Goal: Task Accomplishment & Management: Use online tool/utility

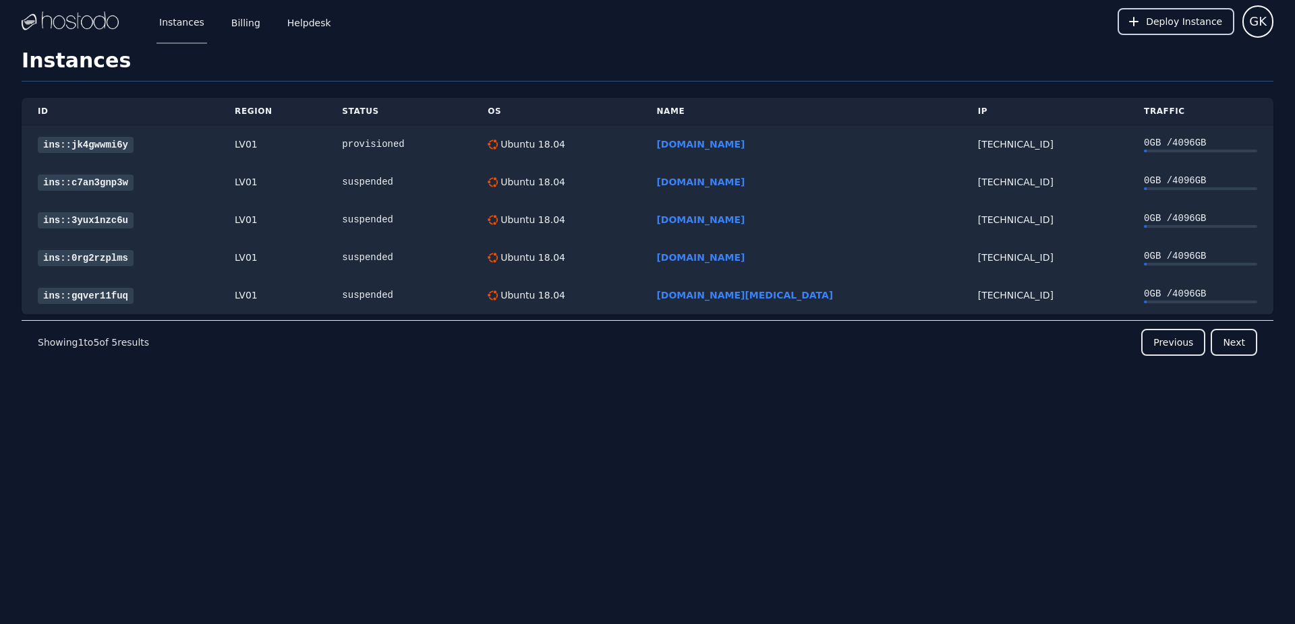
click at [1205, 18] on span "Deploy Instance" at bounding box center [1184, 21] width 76 height 13
click at [1154, 29] on button "Deploy Instance" at bounding box center [1175, 21] width 117 height 27
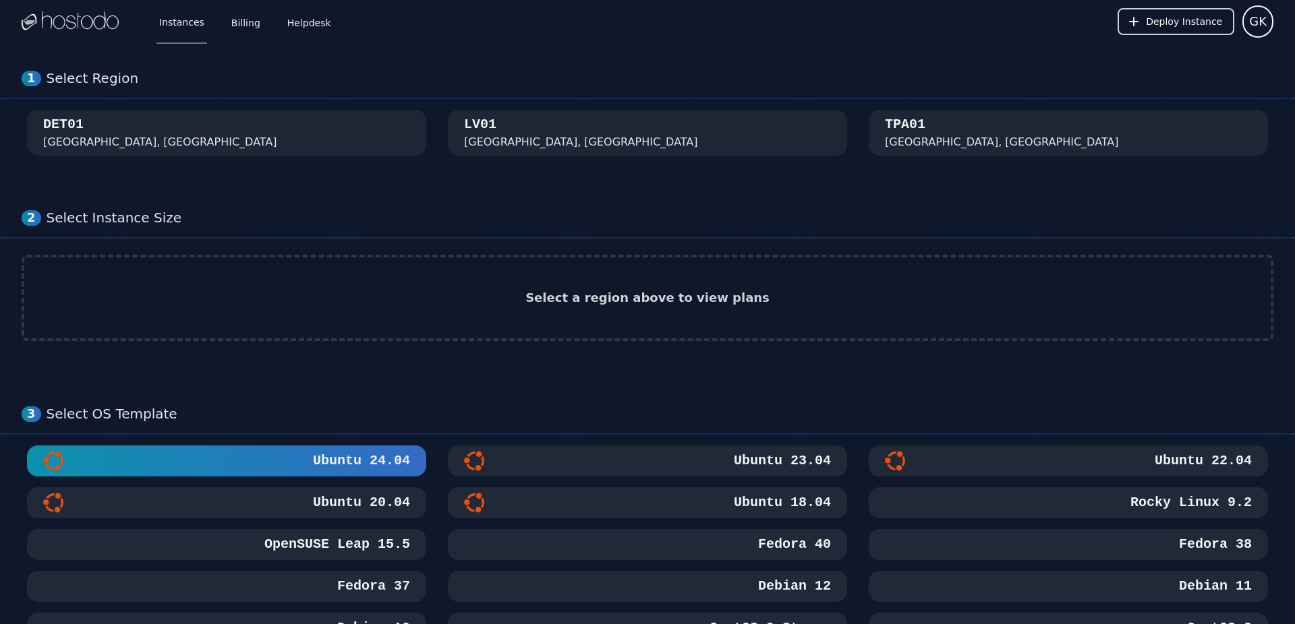
click at [1164, 26] on span "Deploy Instance" at bounding box center [1184, 21] width 76 height 13
click at [241, 20] on link "Billing" at bounding box center [246, 21] width 34 height 45
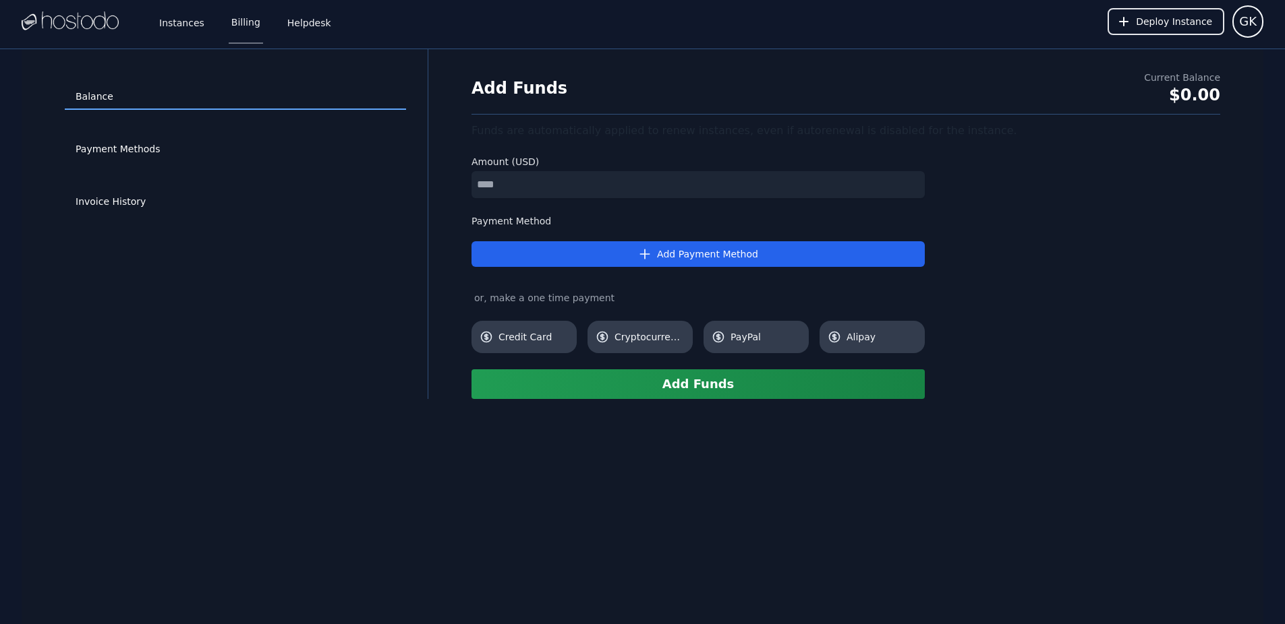
click at [94, 24] on img at bounding box center [70, 21] width 97 height 20
click at [189, 23] on link "Instances" at bounding box center [181, 21] width 51 height 45
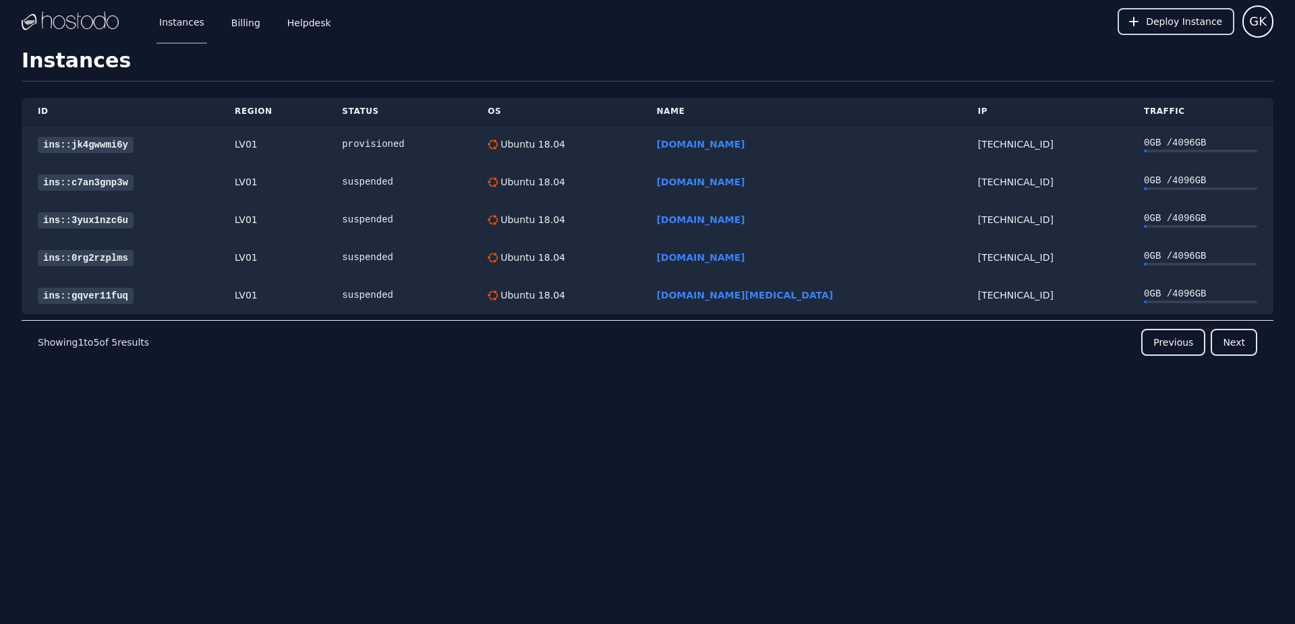
click at [1159, 26] on span "Deploy Instance" at bounding box center [1184, 21] width 76 height 13
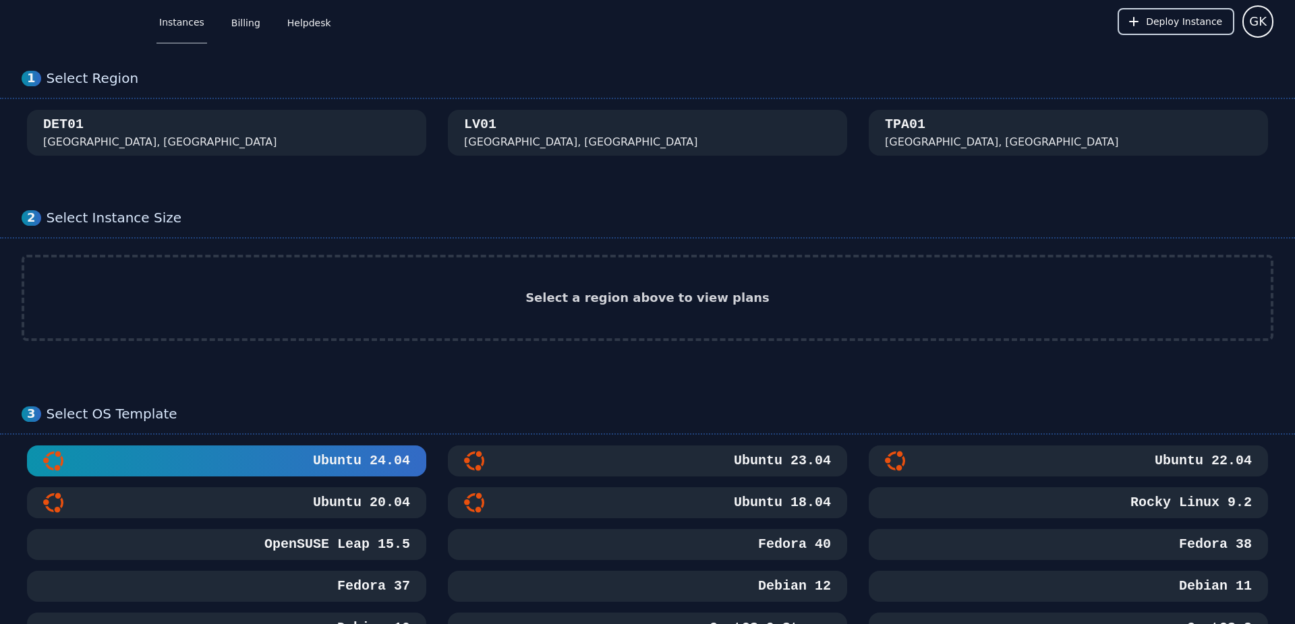
click at [1200, 22] on span "Deploy Instance" at bounding box center [1184, 21] width 76 height 13
click at [1200, 23] on span "Deploy Instance" at bounding box center [1184, 21] width 76 height 13
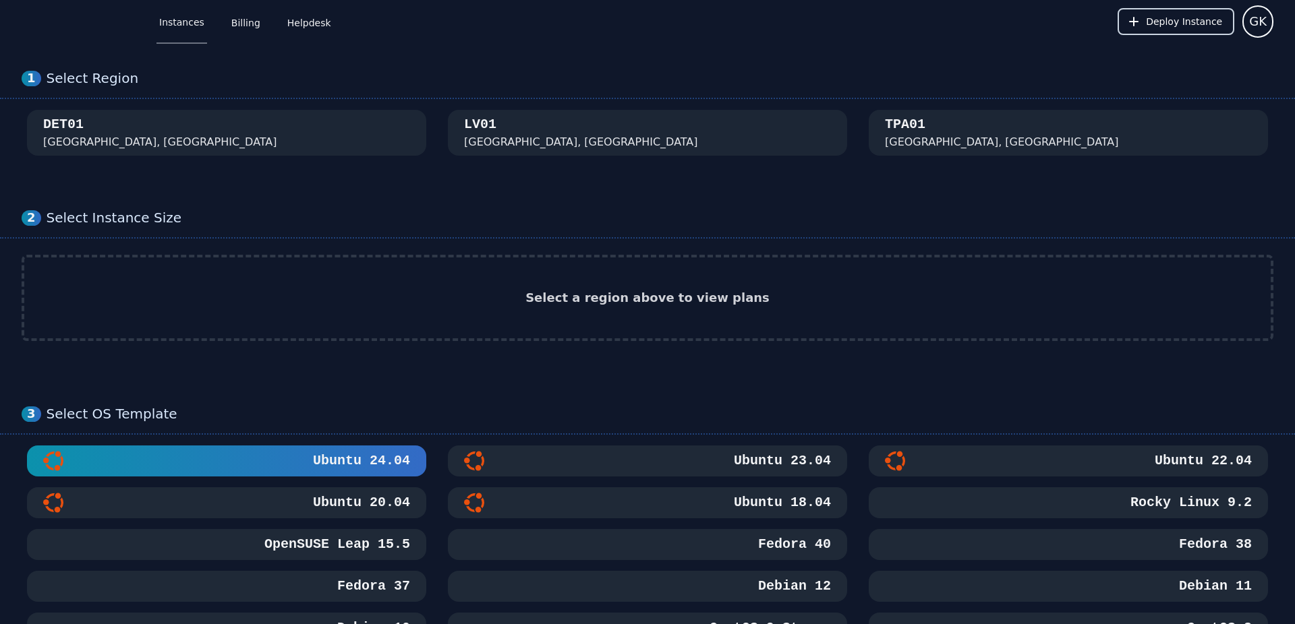
click at [1213, 25] on span "Deploy Instance" at bounding box center [1184, 21] width 76 height 13
click at [1215, 26] on button "Deploy Instance" at bounding box center [1175, 21] width 117 height 27
click at [1215, 29] on button "Deploy Instance" at bounding box center [1175, 21] width 117 height 27
click at [1220, 28] on button "Deploy Instance" at bounding box center [1175, 21] width 117 height 27
click at [558, 141] on div "[GEOGRAPHIC_DATA], [GEOGRAPHIC_DATA]" at bounding box center [647, 132] width 367 height 35
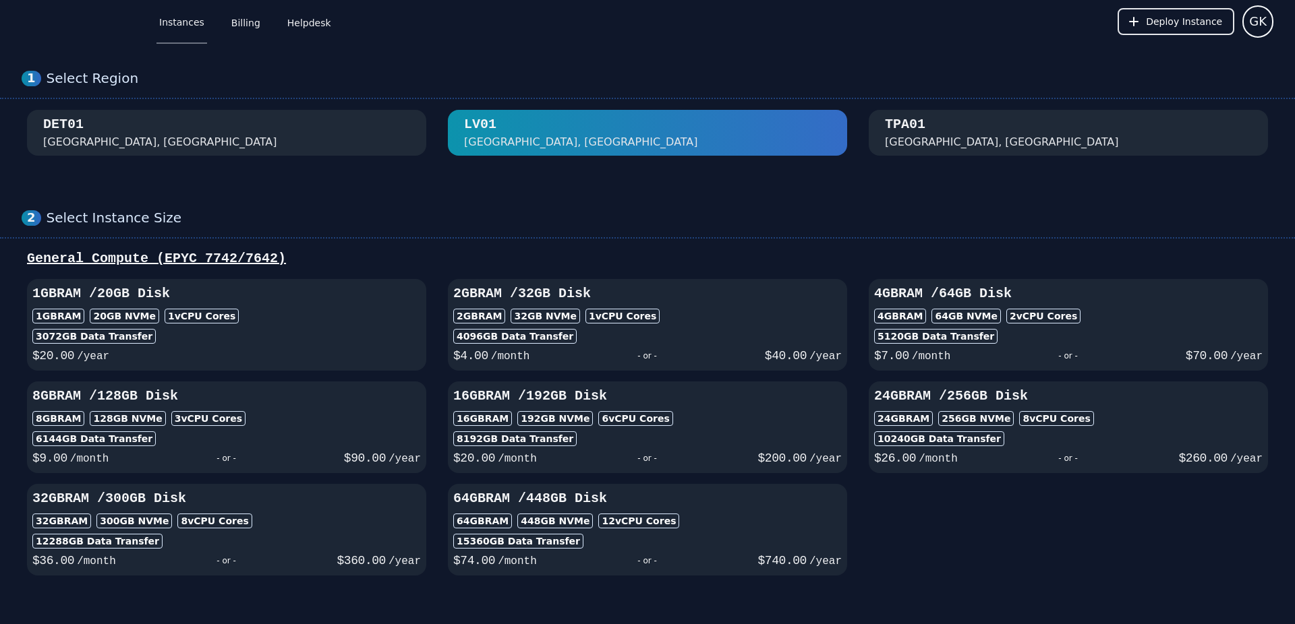
click at [568, 142] on div "[GEOGRAPHIC_DATA], [GEOGRAPHIC_DATA]" at bounding box center [647, 132] width 367 height 35
click at [761, 149] on div "[GEOGRAPHIC_DATA], [GEOGRAPHIC_DATA]" at bounding box center [647, 132] width 367 height 35
click at [761, 146] on div "[GEOGRAPHIC_DATA], [GEOGRAPHIC_DATA]" at bounding box center [647, 132] width 367 height 35
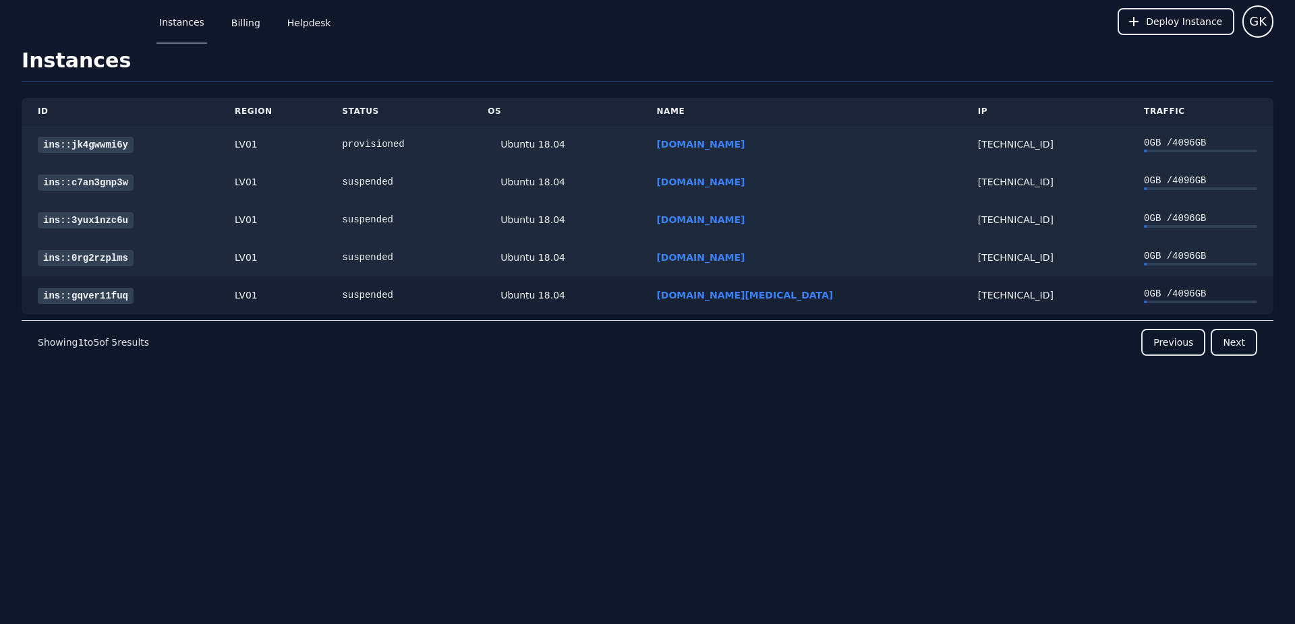
click at [565, 301] on div "Ubuntu 18.04" at bounding box center [531, 295] width 67 height 13
click at [1171, 20] on span "Deploy Instance" at bounding box center [1184, 21] width 76 height 13
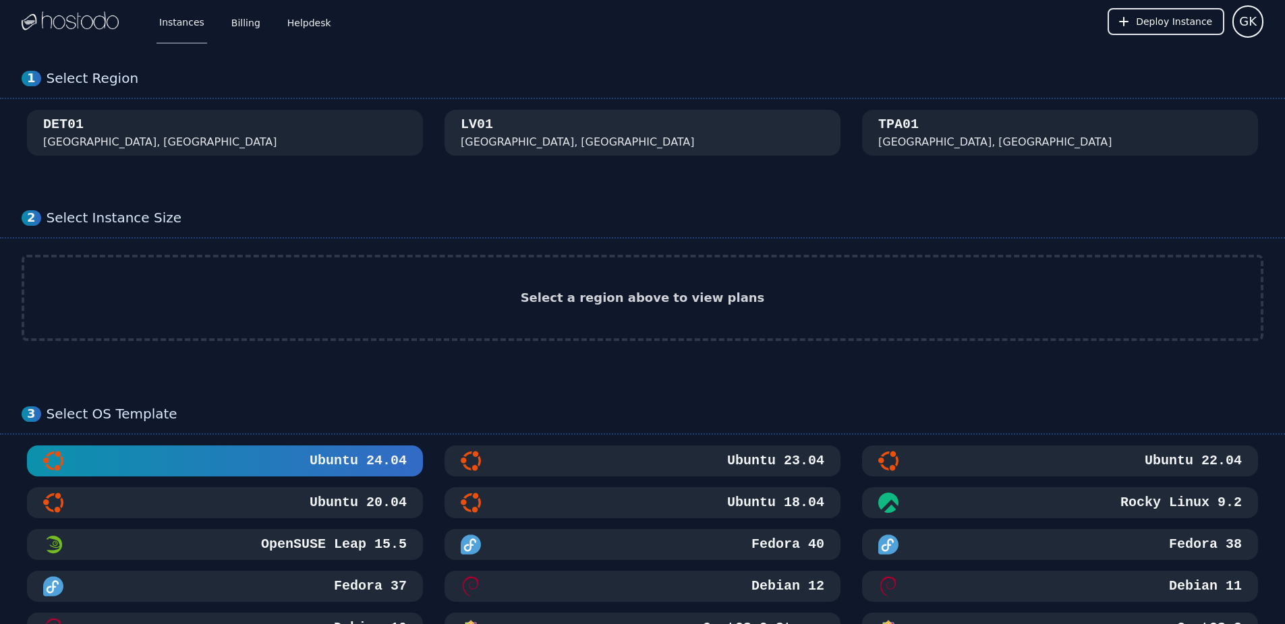
click at [589, 143] on div "[GEOGRAPHIC_DATA], [GEOGRAPHIC_DATA]" at bounding box center [642, 132] width 363 height 35
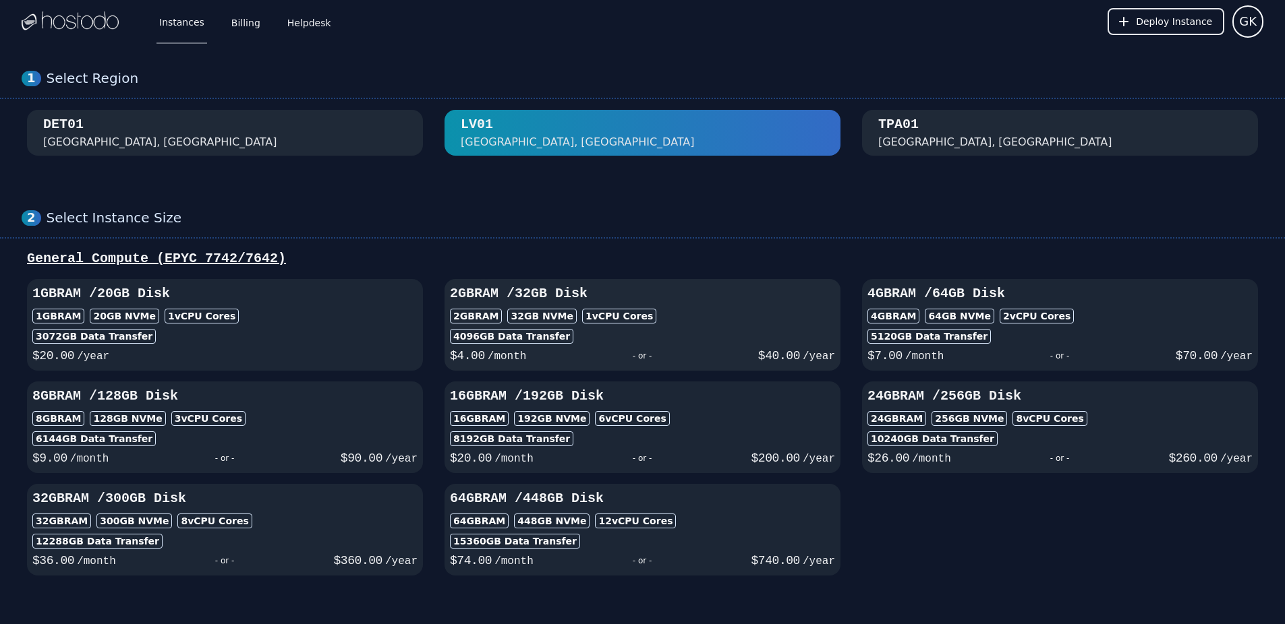
click at [701, 347] on div "- or -" at bounding box center [641, 356] width 231 height 19
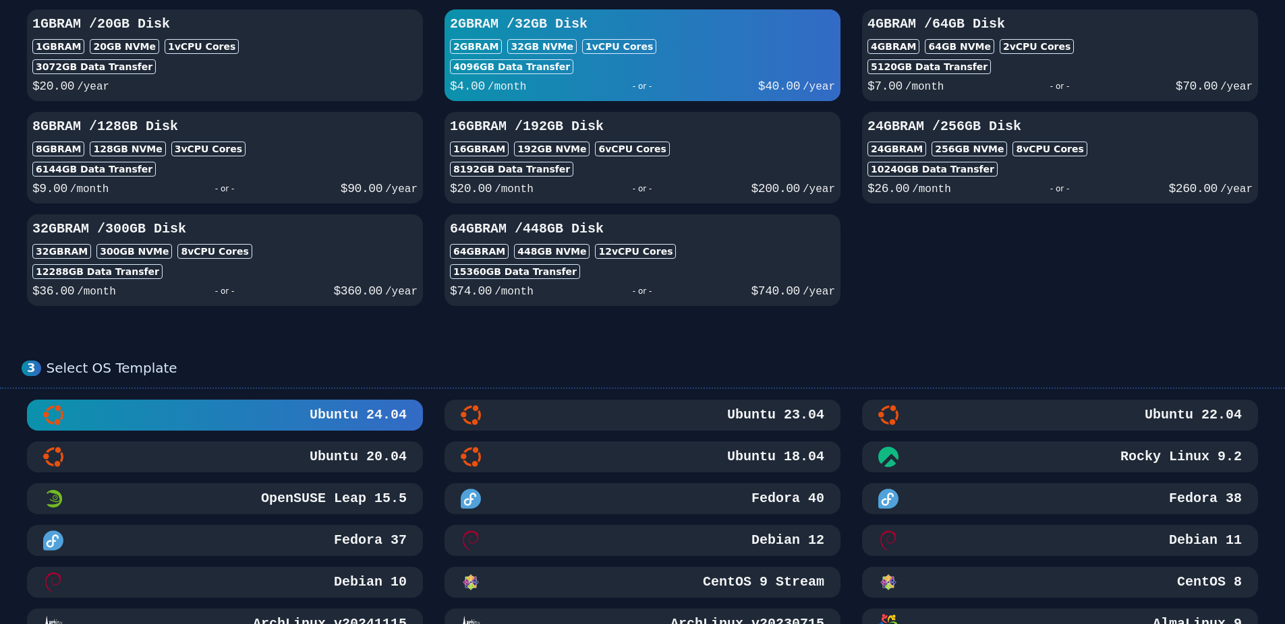
scroll to position [405, 0]
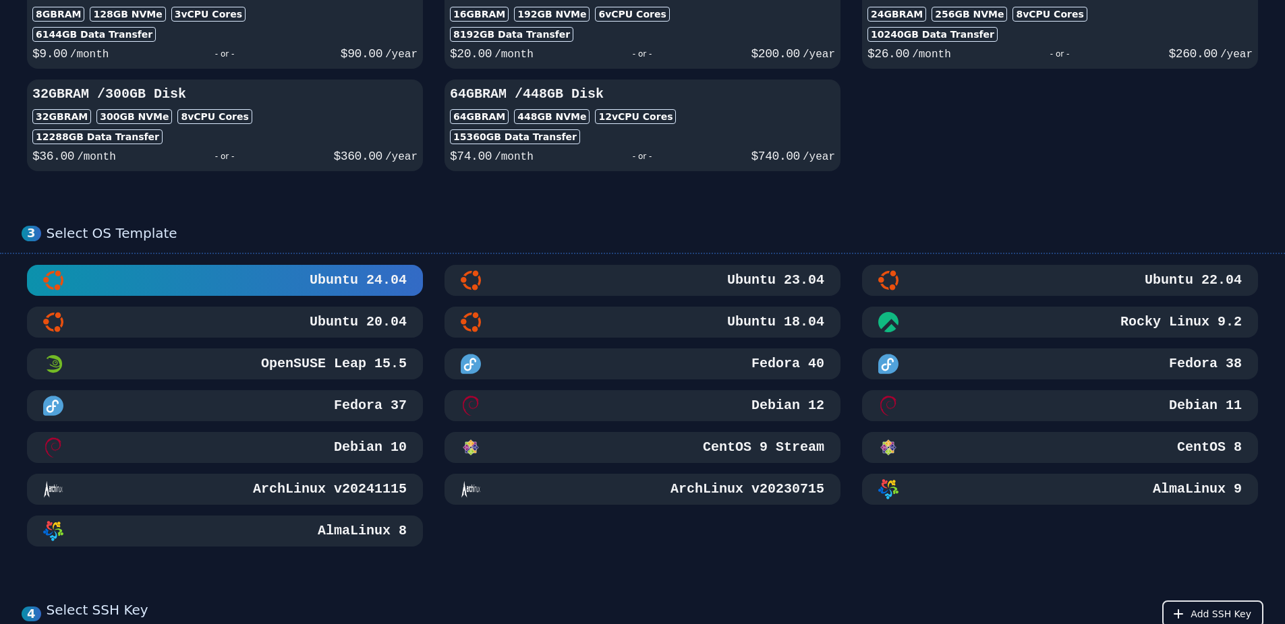
click at [726, 438] on h3 "CentOS 9 Stream" at bounding box center [762, 447] width 124 height 19
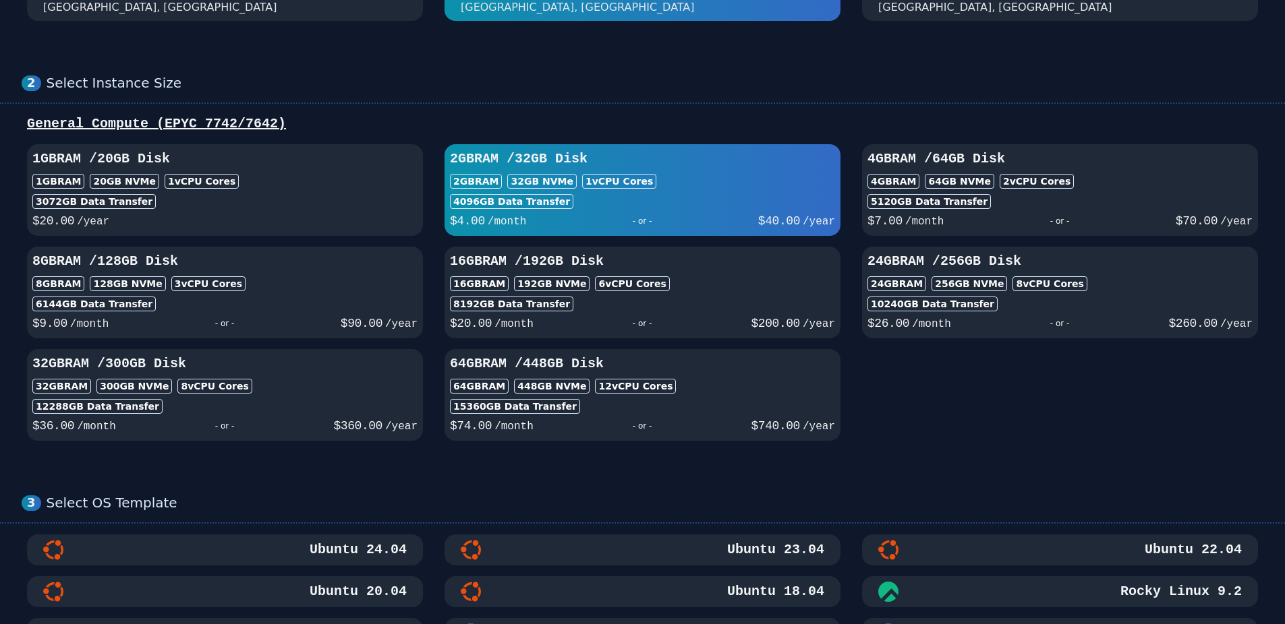
scroll to position [0, 0]
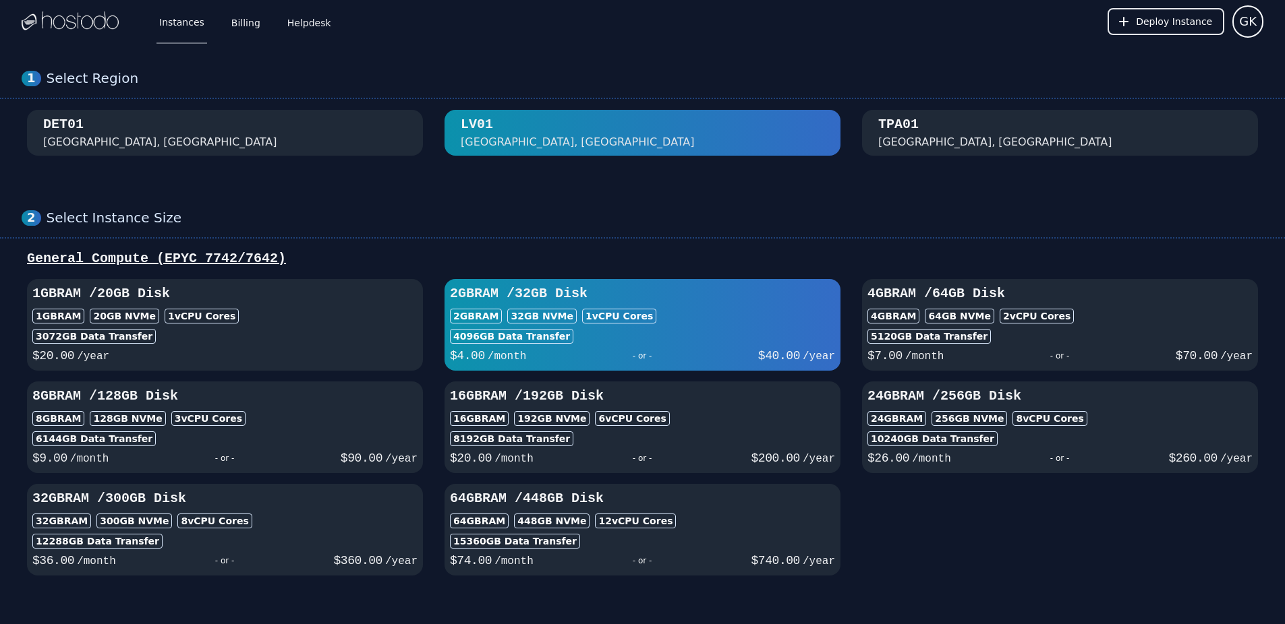
click at [657, 321] on div "2GB RAM 32 GB NVMe 1 vCPU Cores" at bounding box center [642, 316] width 385 height 15
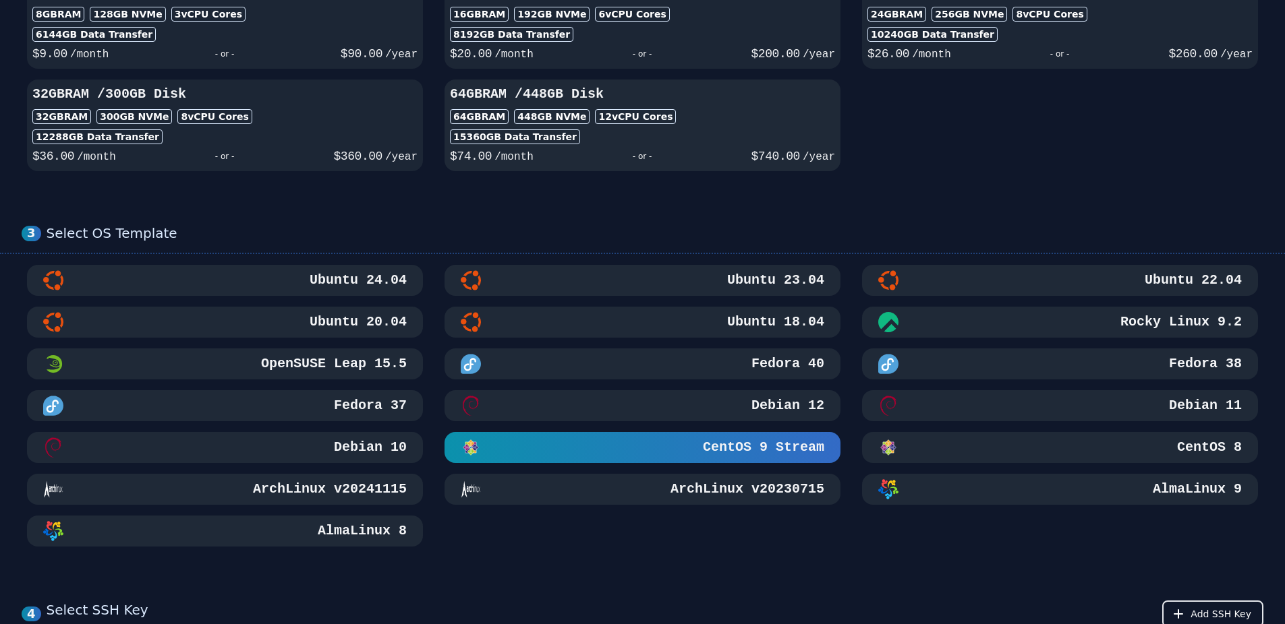
scroll to position [202, 0]
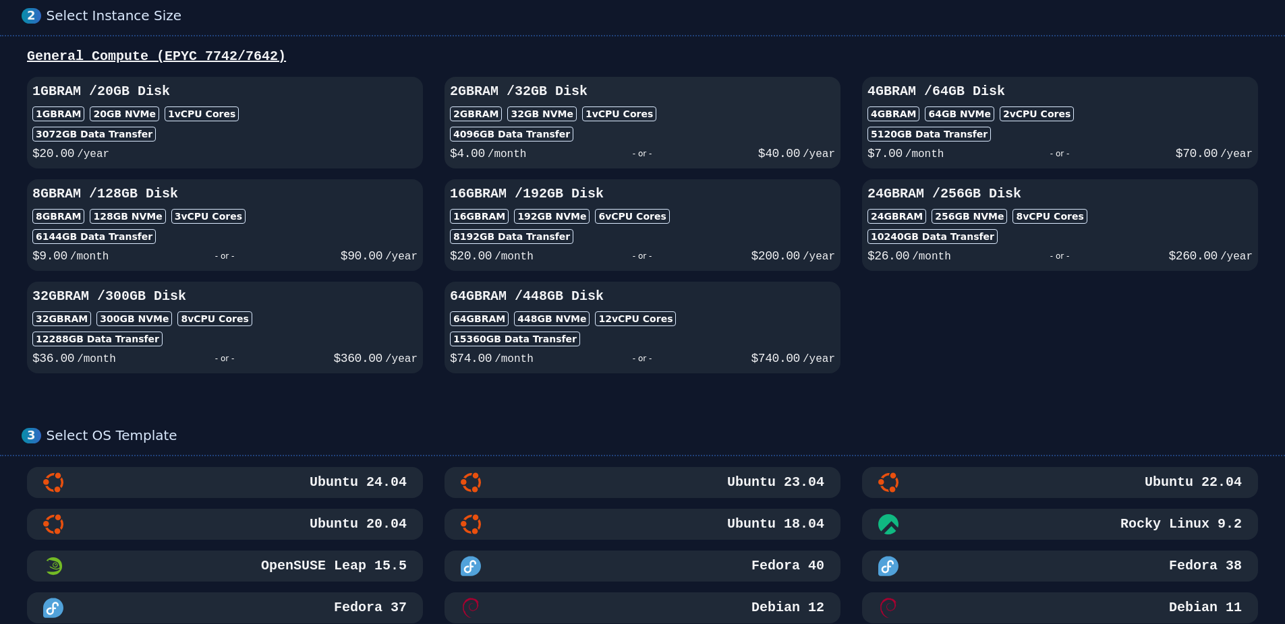
click at [668, 163] on div "- or -" at bounding box center [641, 153] width 231 height 19
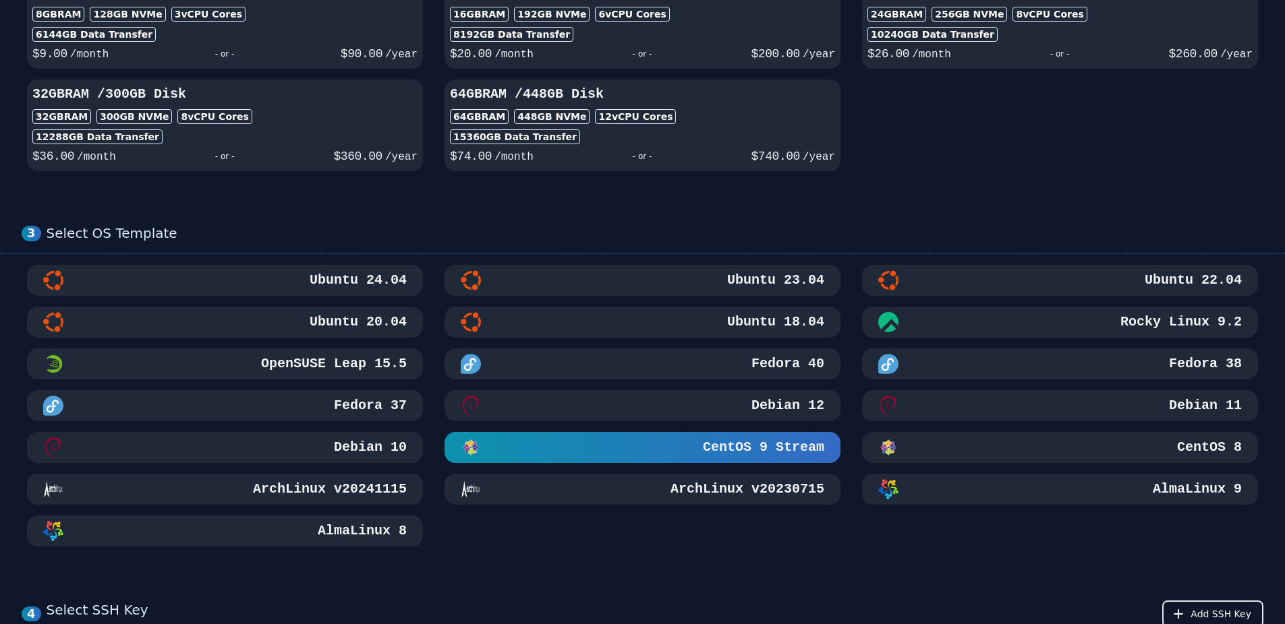
scroll to position [539, 0]
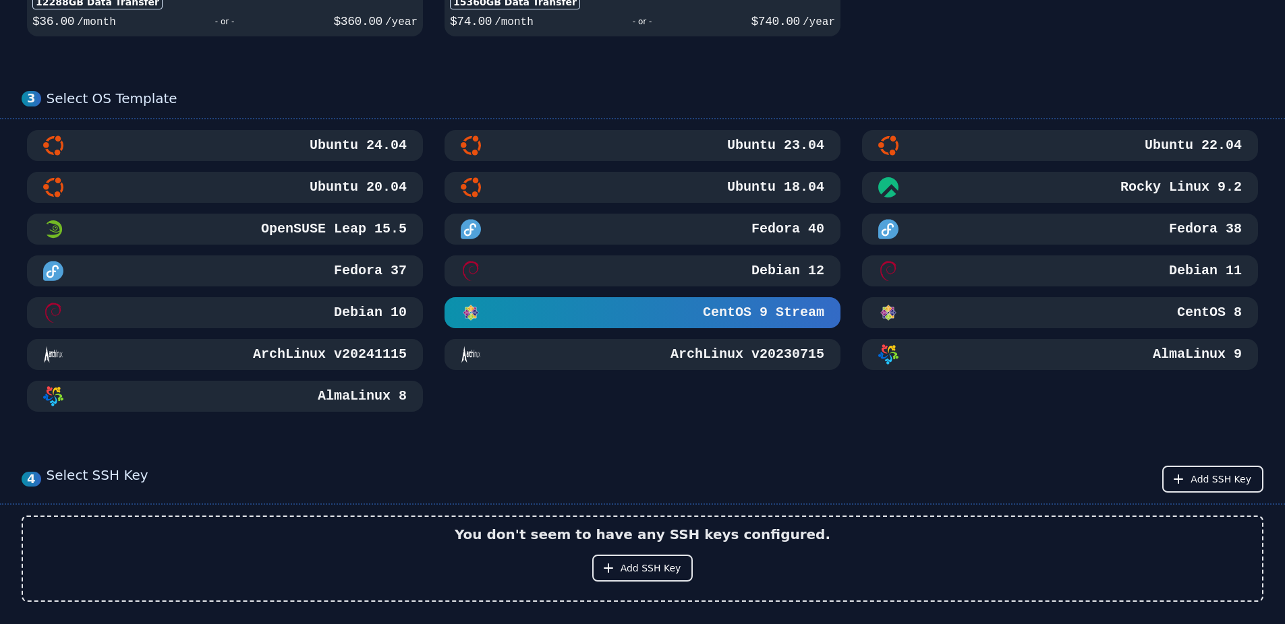
click at [682, 198] on div "Ubuntu 18.04" at bounding box center [642, 187] width 363 height 20
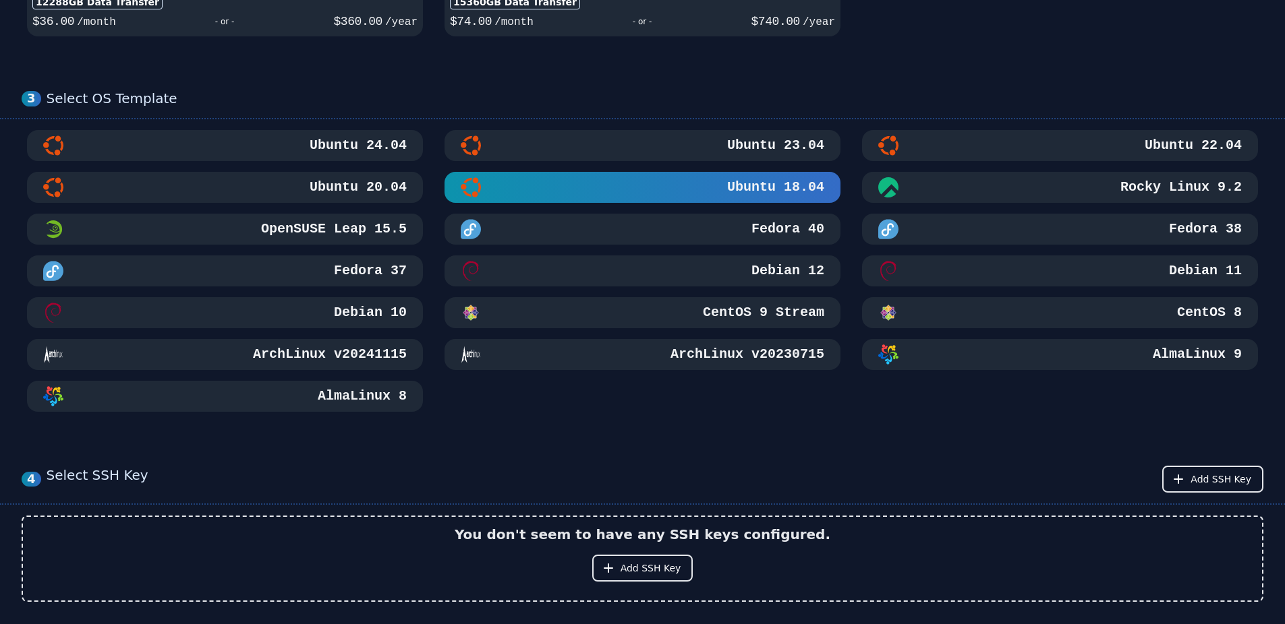
click at [682, 198] on div "Ubuntu 18.04" at bounding box center [642, 187] width 363 height 20
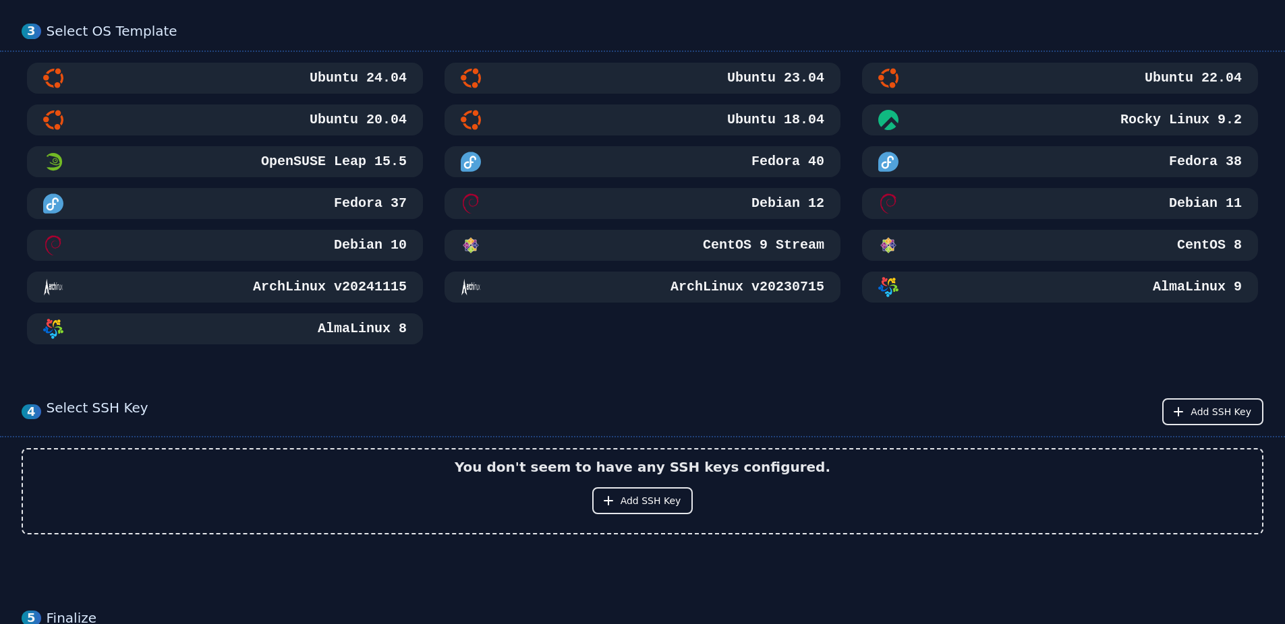
scroll to position [405, 0]
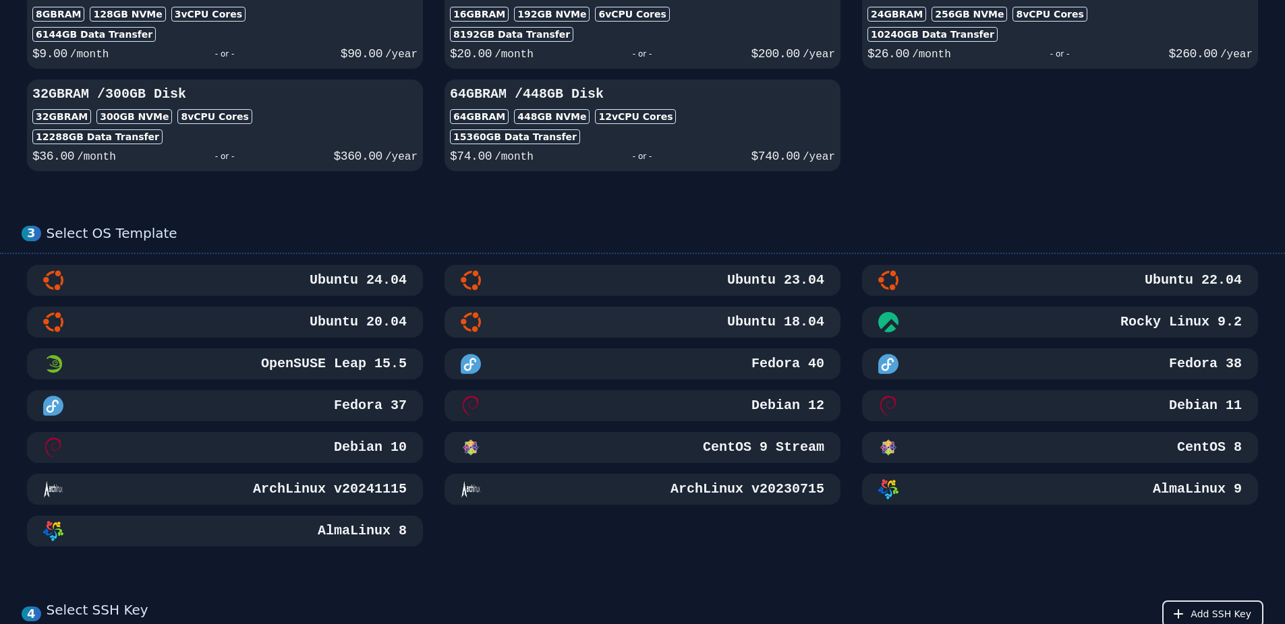
click at [728, 328] on div "Ubuntu 18.04" at bounding box center [642, 322] width 363 height 20
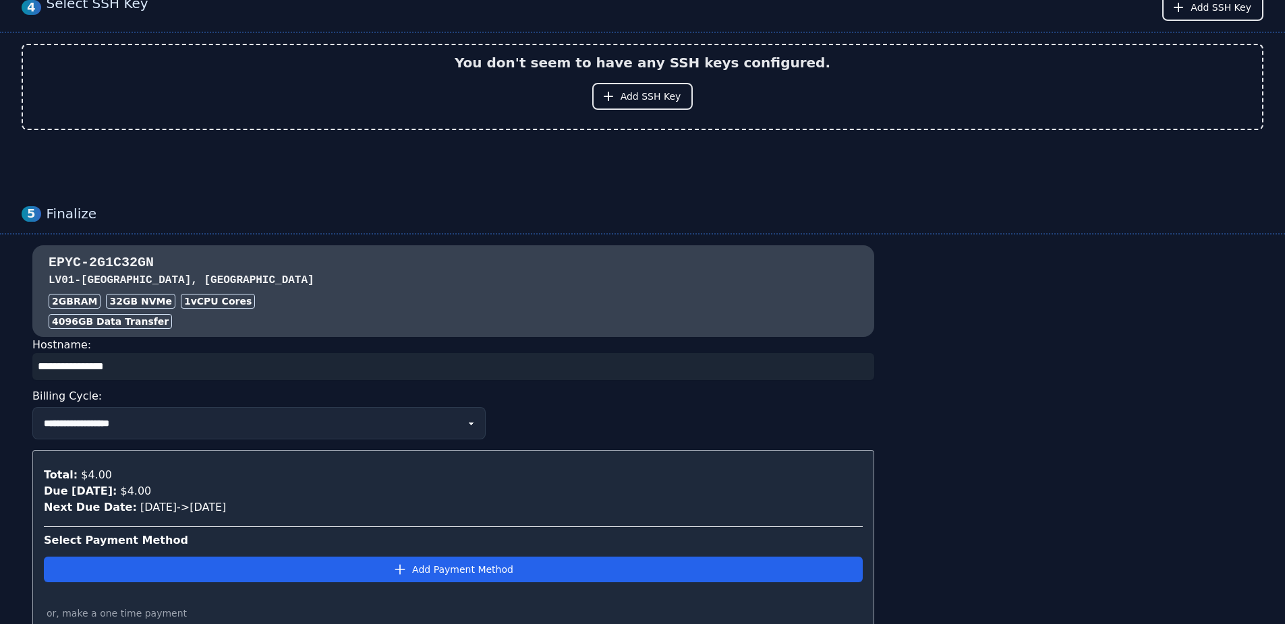
scroll to position [1146, 0]
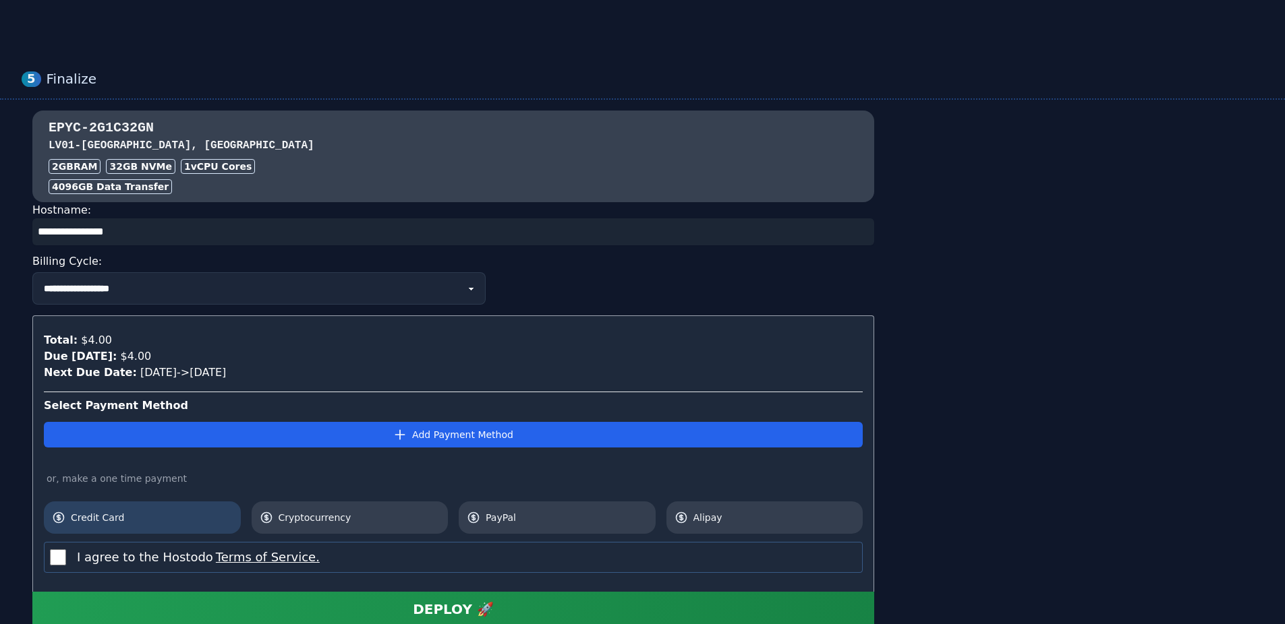
click at [181, 523] on span "Credit Card" at bounding box center [152, 517] width 162 height 13
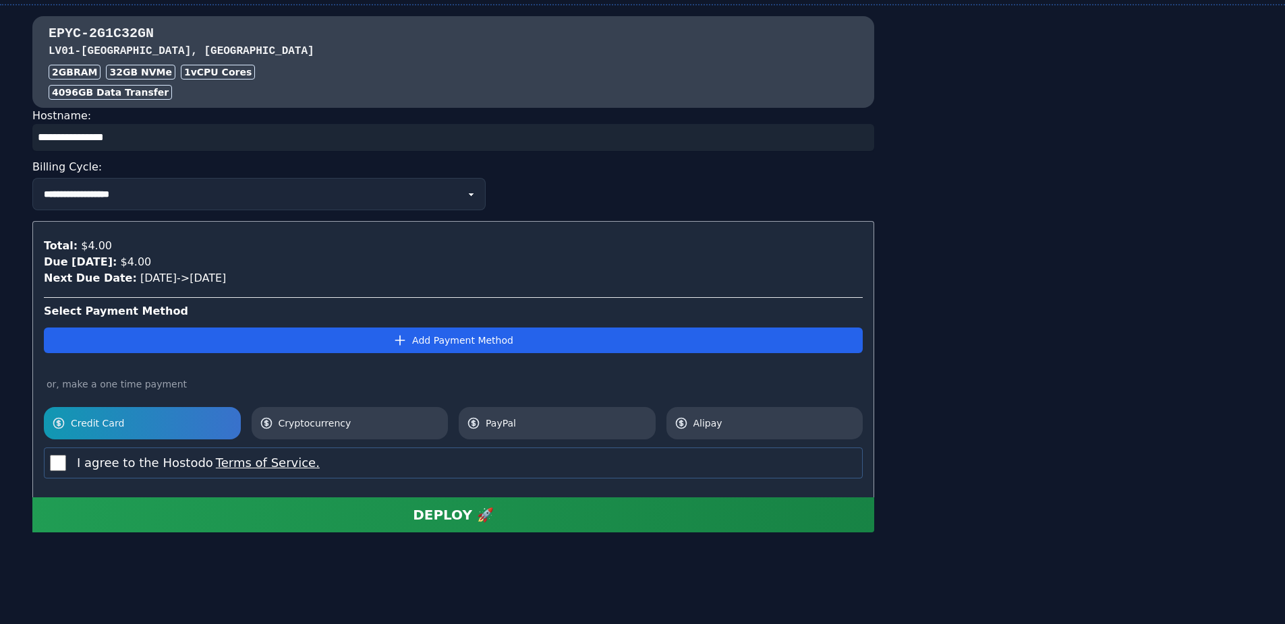
click at [69, 464] on div "I agree to the Hostodo Terms of Service." at bounding box center [453, 463] width 819 height 31
click at [423, 510] on div "DEPLOY 🚀" at bounding box center [453, 515] width 81 height 19
